Goal: Check status: Check status

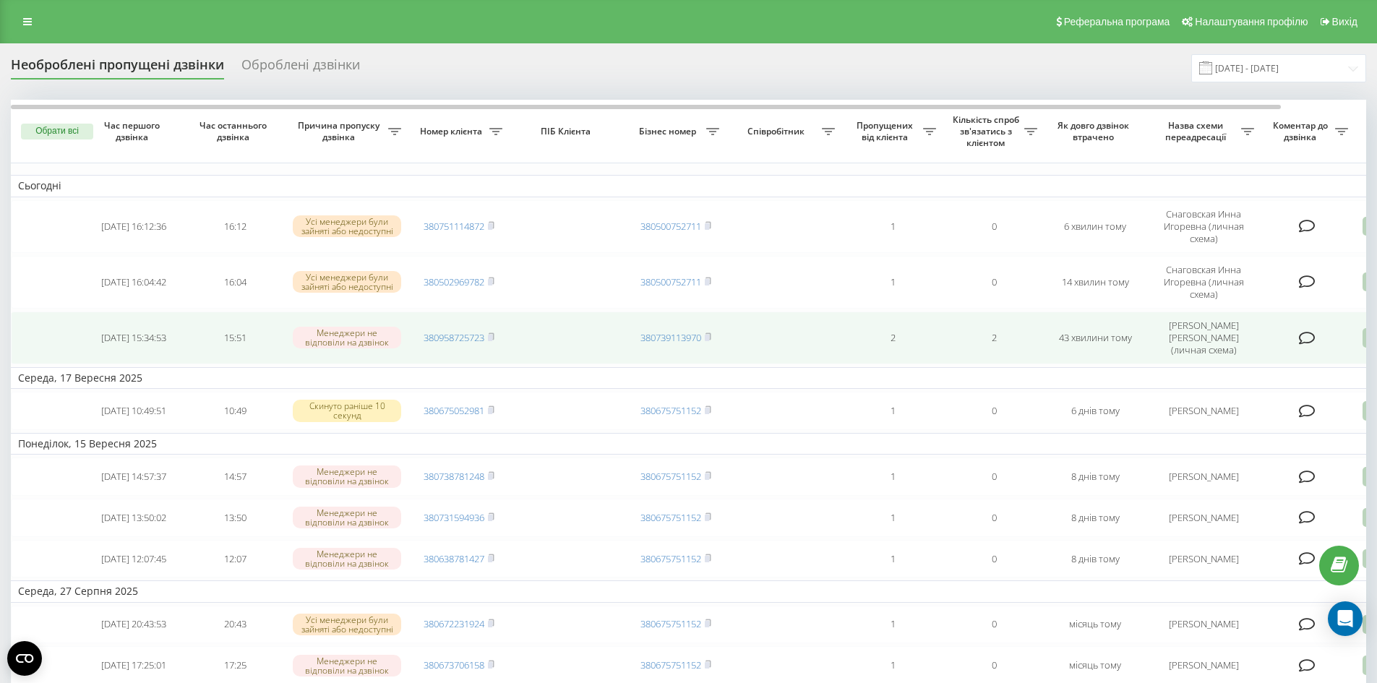
click at [1365, 339] on icon at bounding box center [1371, 338] width 17 height 20
click at [1319, 357] on div "Не вдалося зв'язатися" at bounding box center [1310, 361] width 270 height 26
